Goal: Communication & Community: Ask a question

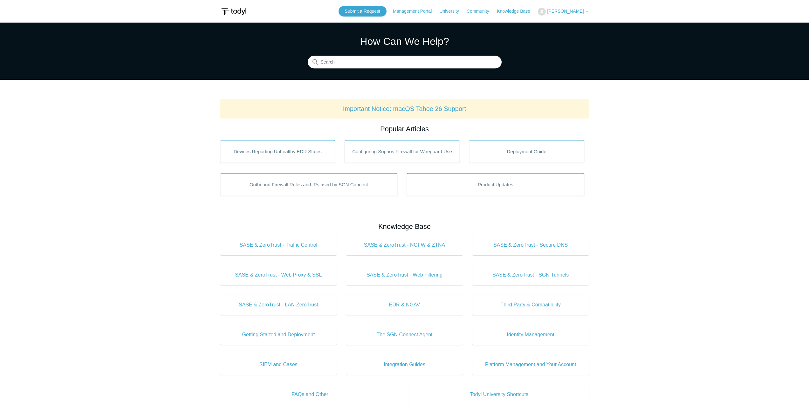
click at [584, 10] on span "[PERSON_NAME]" at bounding box center [565, 11] width 37 height 5
click at [569, 23] on link "My Support Requests" at bounding box center [569, 24] width 62 height 11
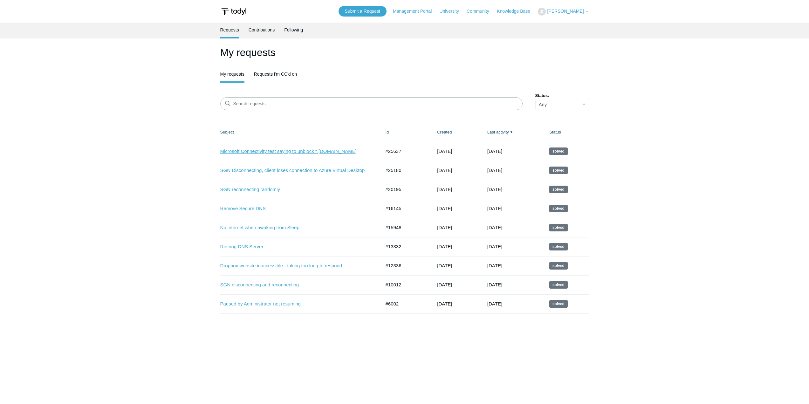
click at [332, 149] on link "Microsoft Connectivity test saying to unblock *.[DOMAIN_NAME]" at bounding box center [295, 151] width 151 height 7
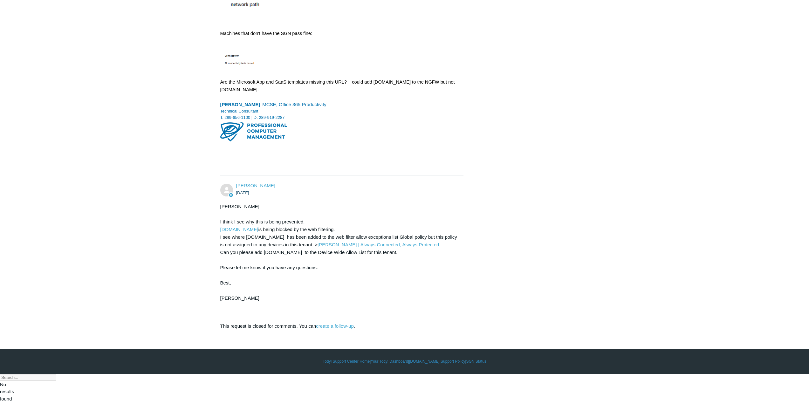
scroll to position [578, 0]
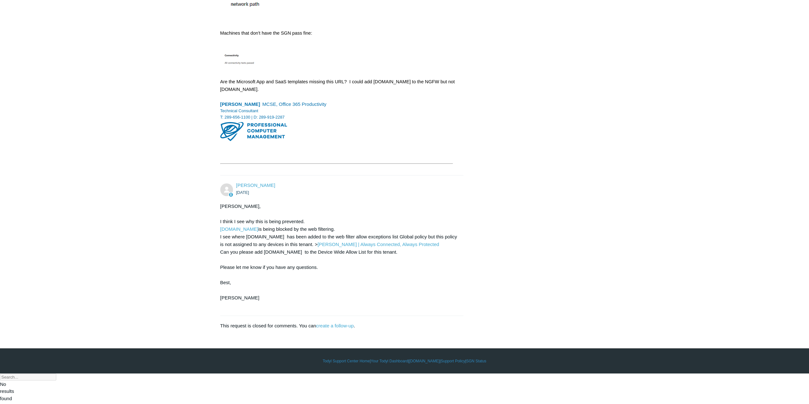
drag, startPoint x: 272, startPoint y: 268, endPoint x: 461, endPoint y: 281, distance: 189.3
click at [461, 281] on div "[PERSON_NAME] [DATE] [PERSON_NAME], I think I see why this is being prevented. …" at bounding box center [342, 246] width 244 height 128
click at [337, 287] on div "[PERSON_NAME], I think I see why this is being prevented. [DOMAIN_NAME] is bein…" at bounding box center [338, 256] width 237 height 107
drag, startPoint x: 299, startPoint y: 283, endPoint x: 355, endPoint y: 283, distance: 56.3
click at [355, 283] on div "Mike, I think I see why this is being prevented. connectivity-test.usercontent.…" at bounding box center [338, 256] width 237 height 107
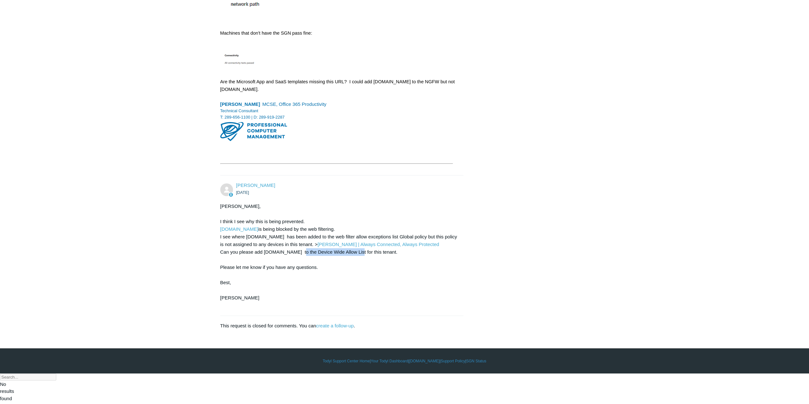
click at [330, 285] on div "Mike, I think I see why this is being prevented. connectivity-test.usercontent.…" at bounding box center [338, 256] width 237 height 107
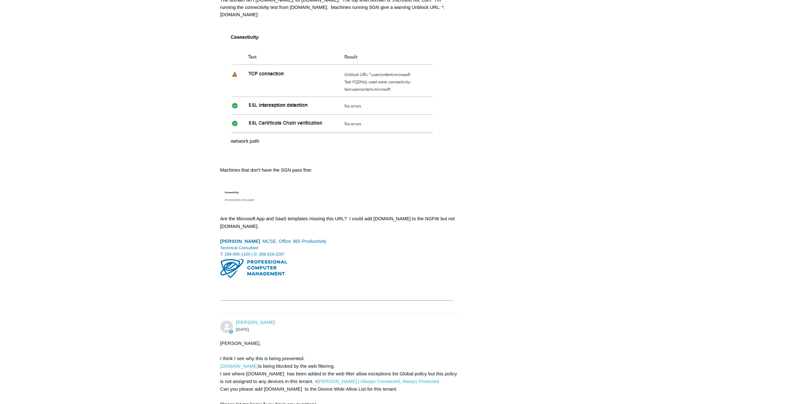
scroll to position [572, 0]
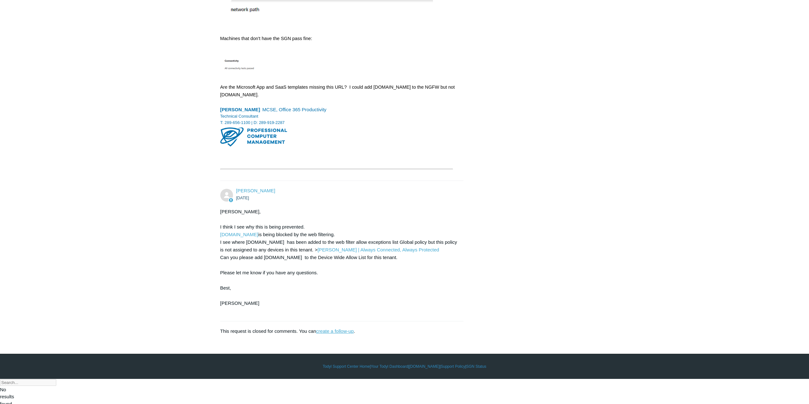
click at [334, 334] on link "create a follow-up" at bounding box center [335, 330] width 38 height 5
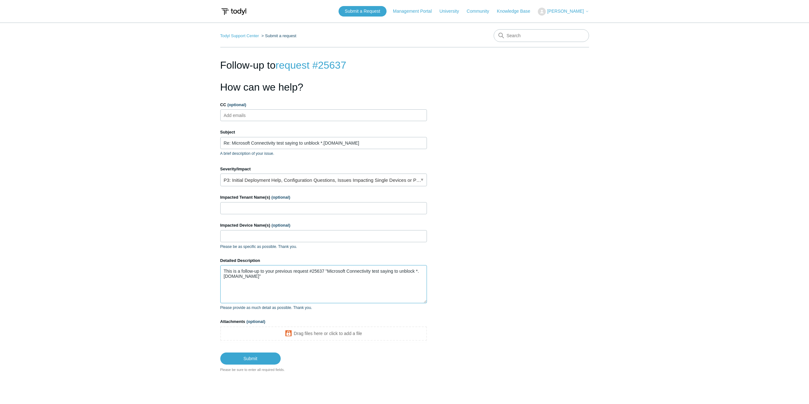
click at [310, 284] on textarea "This is a follow-up to your previous request #25637 "Microsoft Connectivity tes…" at bounding box center [323, 284] width 207 height 38
click at [310, 290] on textarea "This is a follow-up to your previous request #25637 "Microsoft Connectivity tes…" at bounding box center [323, 284] width 207 height 38
paste textarea "192.111.93.0/24."
click at [334, 297] on textarea "This is a follow-up to your previous request #25637 "Microsoft Connectivity tes…" at bounding box center [323, 284] width 207 height 38
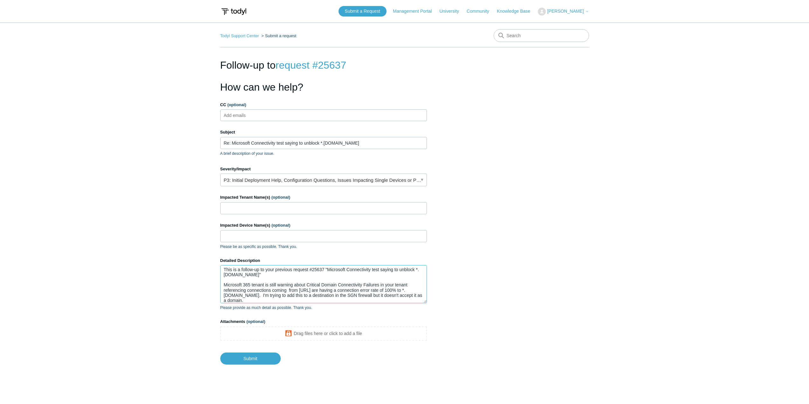
click at [280, 301] on textarea "This is a follow-up to your previous request #25637 "Microsoft Connectivity tes…" at bounding box center [323, 284] width 207 height 38
type textarea "This is a follow-up to your previous request #25637 "Microsoft Connectivity tes…"
click at [266, 209] on input "Impacted Tenant Name(s) (optional)" at bounding box center [323, 208] width 207 height 12
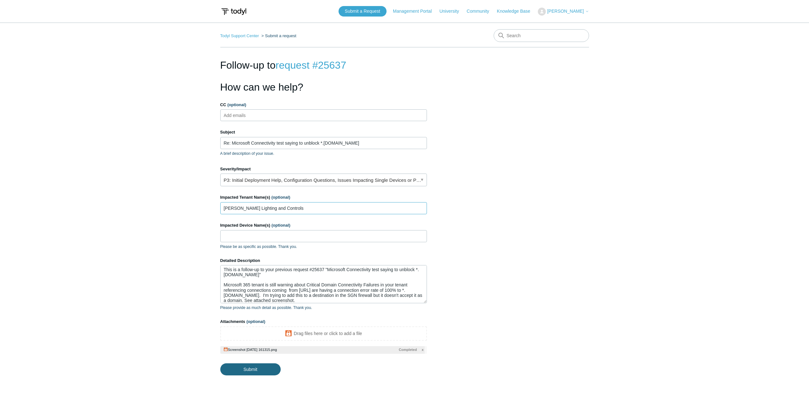
type input "[PERSON_NAME] Lighting and Controls"
click at [255, 372] on input "Submit" at bounding box center [250, 369] width 60 height 13
type textarea "This is a follow-up to your previous request #25637 "Microsoft Connectivity tes…"
